Goal: Check status: Check status

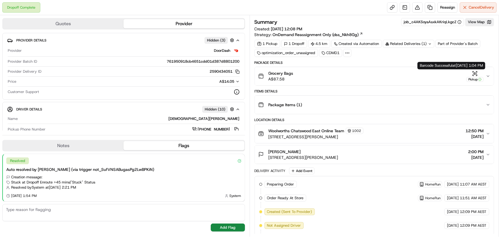
click at [473, 75] on icon "button" at bounding box center [475, 74] width 6 height 6
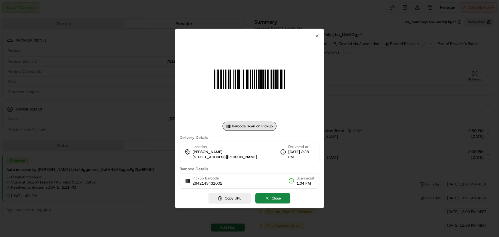
click at [346, 80] on div at bounding box center [249, 118] width 499 height 237
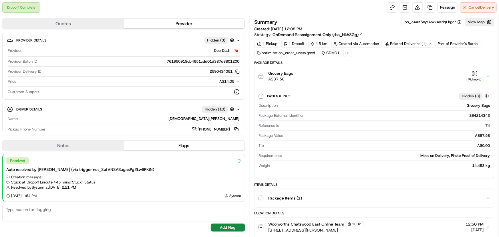
click at [262, 95] on icon at bounding box center [261, 96] width 6 height 6
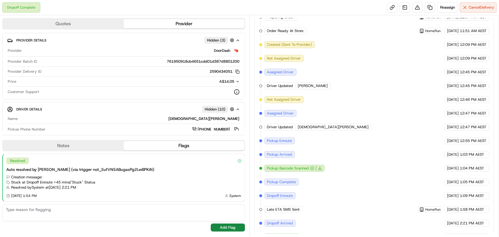
scroll to position [269, 0]
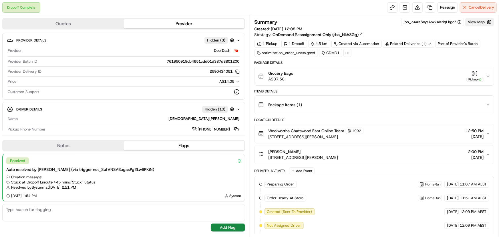
click at [476, 20] on button "View Map" at bounding box center [479, 22] width 29 height 8
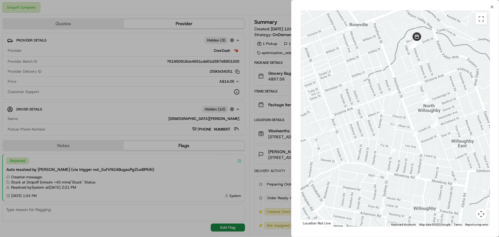
drag, startPoint x: 424, startPoint y: 46, endPoint x: 401, endPoint y: 70, distance: 33.3
click at [401, 70] on div at bounding box center [394, 118] width 189 height 216
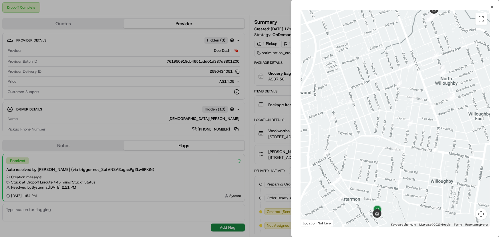
drag, startPoint x: 372, startPoint y: 140, endPoint x: 377, endPoint y: 145, distance: 6.9
click at [382, 124] on div at bounding box center [394, 118] width 189 height 216
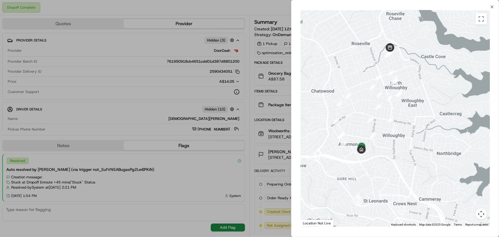
drag, startPoint x: 245, startPoint y: 34, endPoint x: 249, endPoint y: 32, distance: 5.1
click at [245, 34] on div at bounding box center [249, 118] width 499 height 237
